Goal: Information Seeking & Learning: Learn about a topic

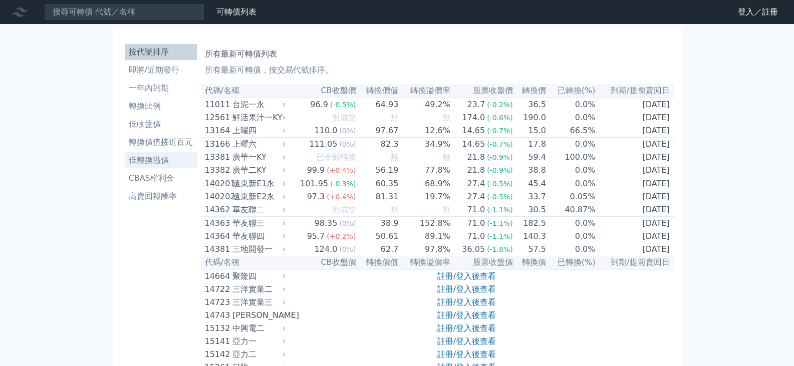
click at [167, 161] on li "低轉換溢價" at bounding box center [161, 160] width 72 height 12
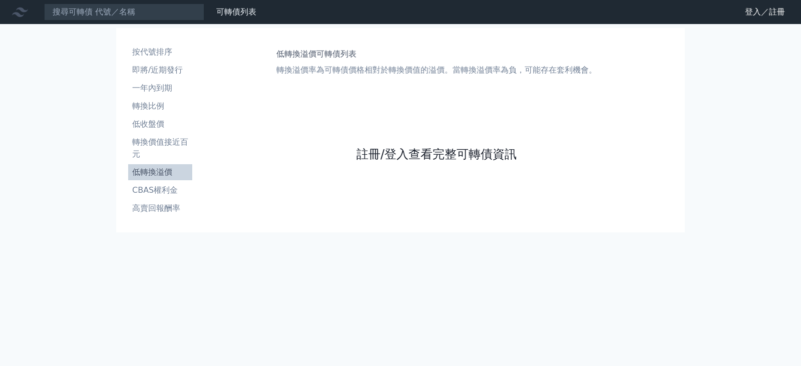
click at [414, 156] on link "註冊/登入查看完整可轉債資訊" at bounding box center [437, 154] width 160 height 16
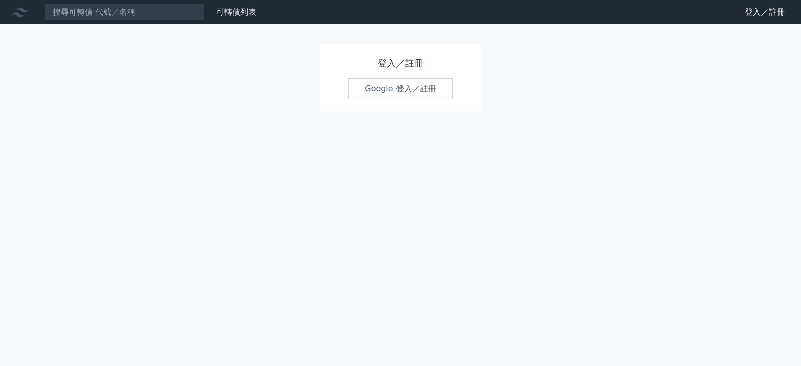
click at [385, 88] on link "Google 登入／註冊" at bounding box center [401, 88] width 104 height 21
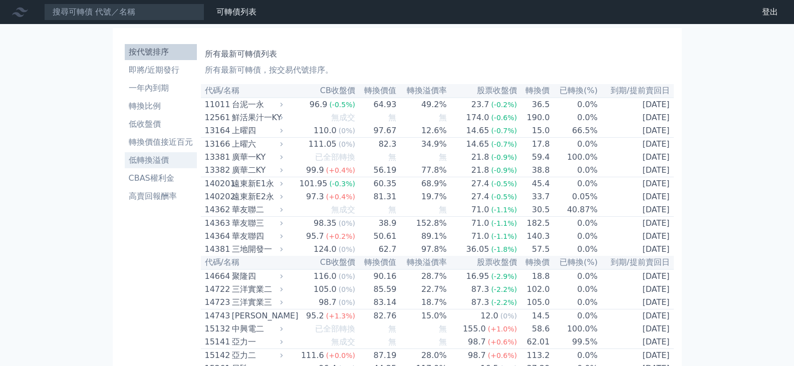
click at [145, 159] on li "低轉換溢價" at bounding box center [161, 160] width 72 height 12
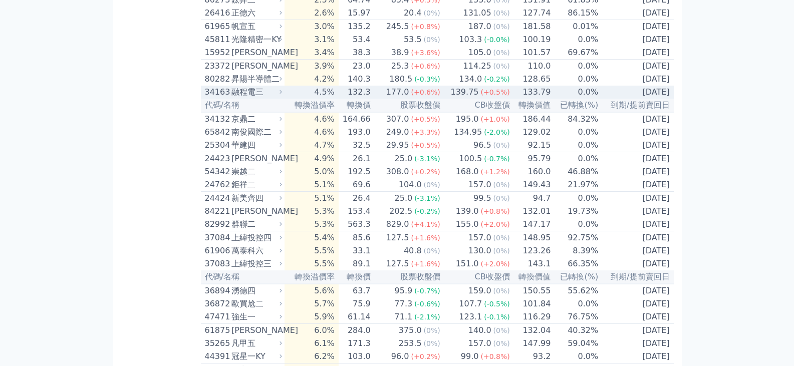
scroll to position [200, 0]
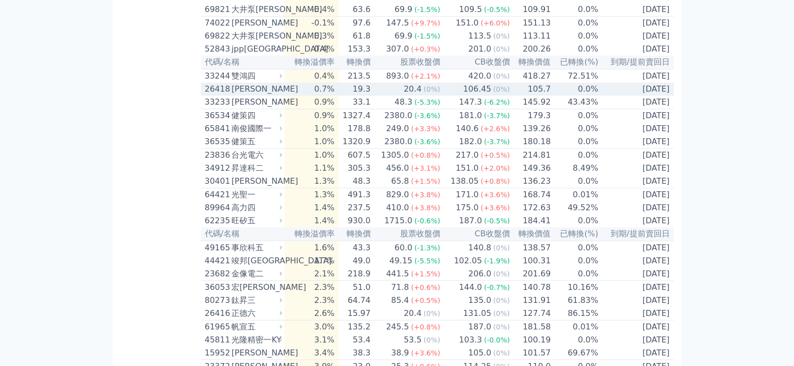
click at [234, 95] on div "[PERSON_NAME]" at bounding box center [255, 89] width 49 height 12
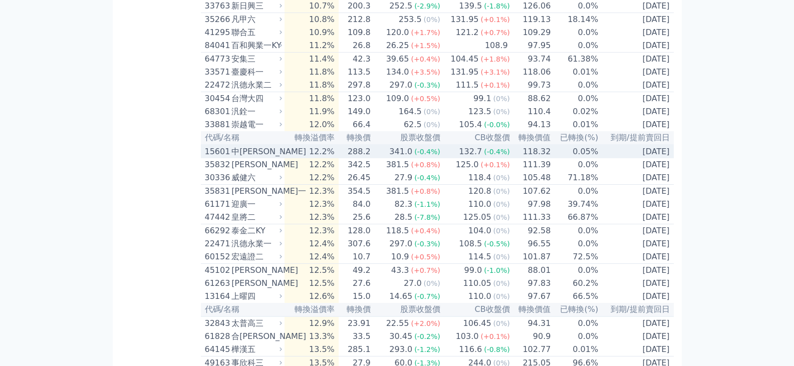
scroll to position [1603, 0]
